Goal: Task Accomplishment & Management: Use online tool/utility

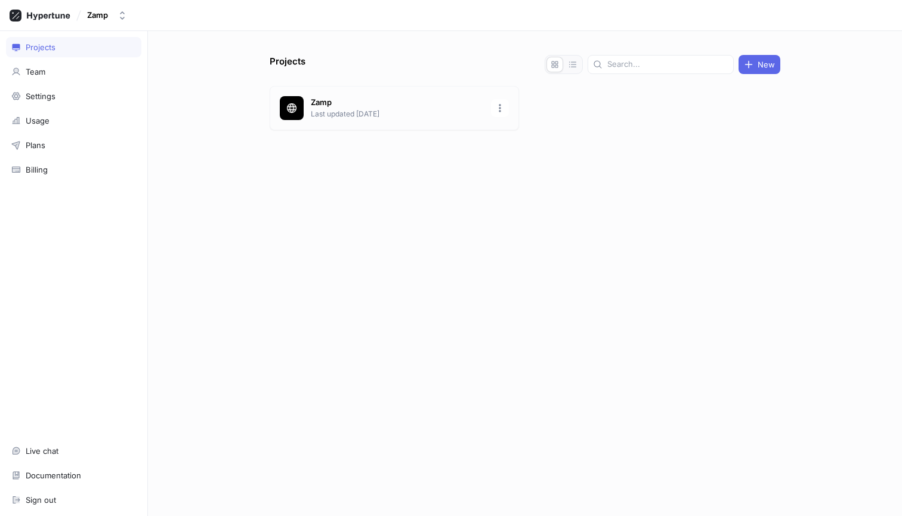
click at [334, 100] on p "Zamp" at bounding box center [397, 103] width 173 height 12
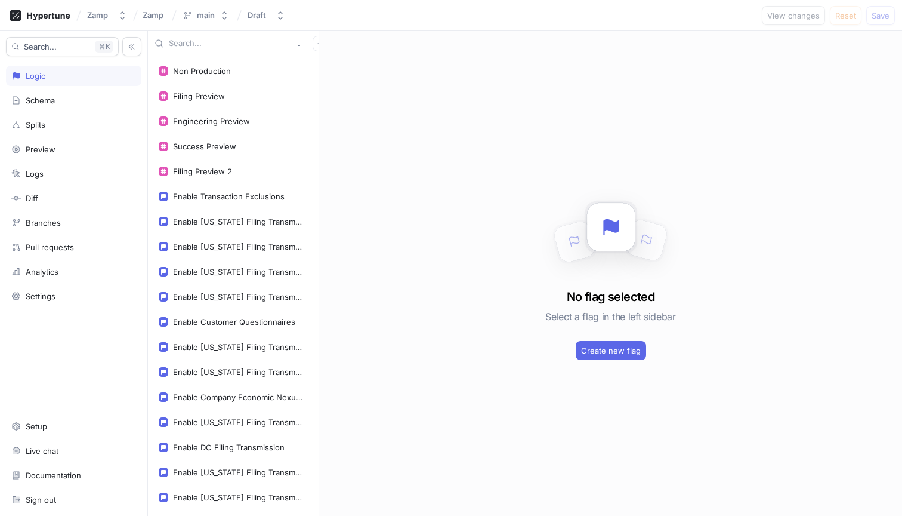
click at [197, 39] on input "text" at bounding box center [229, 44] width 121 height 12
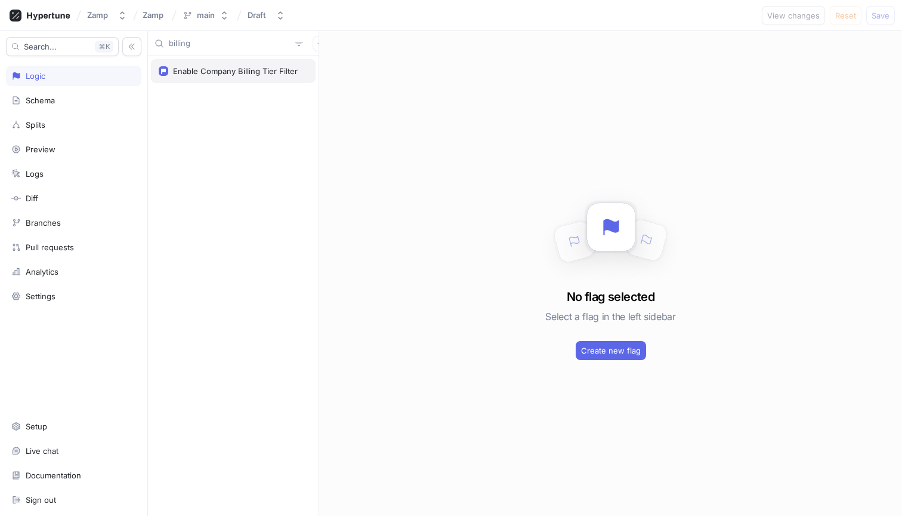
type input "billing"
click at [198, 80] on div "Enable Company Billing Tier Filter" at bounding box center [233, 71] width 165 height 24
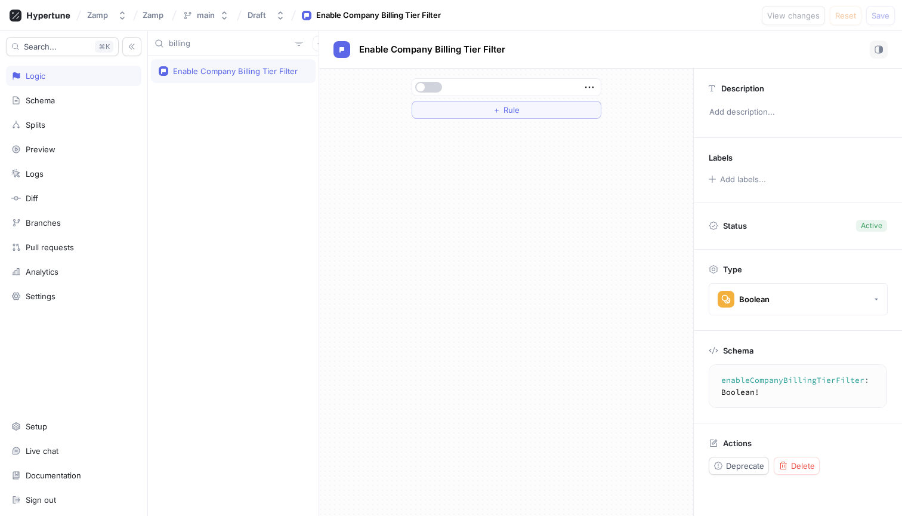
click at [434, 85] on button "button" at bounding box center [428, 87] width 27 height 11
click at [873, 16] on span "Save" at bounding box center [881, 15] width 18 height 7
click at [428, 88] on button "button" at bounding box center [428, 87] width 27 height 11
click at [878, 12] on span "Save" at bounding box center [881, 15] width 18 height 7
